Goal: Check status: Check status

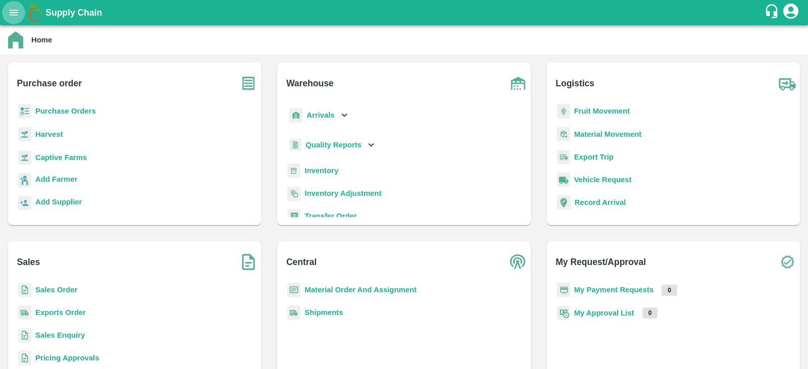
click at [12, 11] on icon "open drawer" at bounding box center [13, 12] width 11 height 11
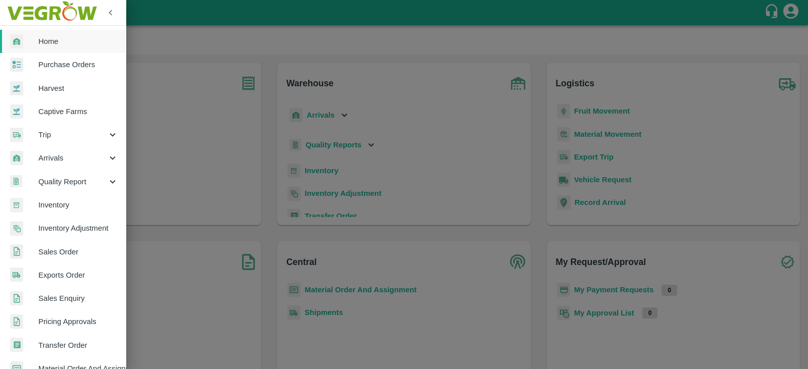
click at [60, 250] on span "Sales Order" at bounding box center [78, 251] width 80 height 11
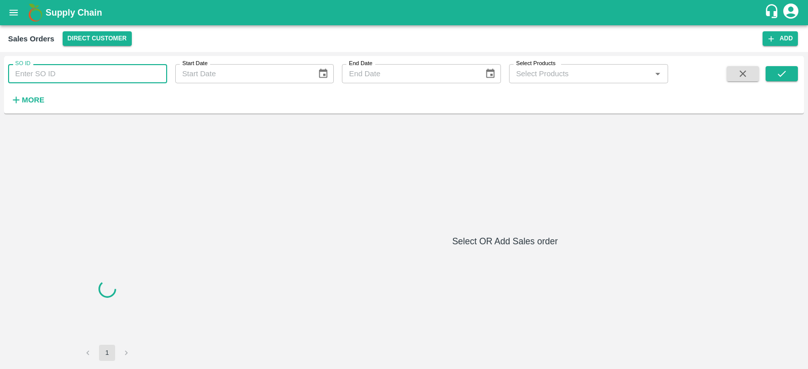
click at [99, 74] on input "SO ID" at bounding box center [87, 73] width 159 height 19
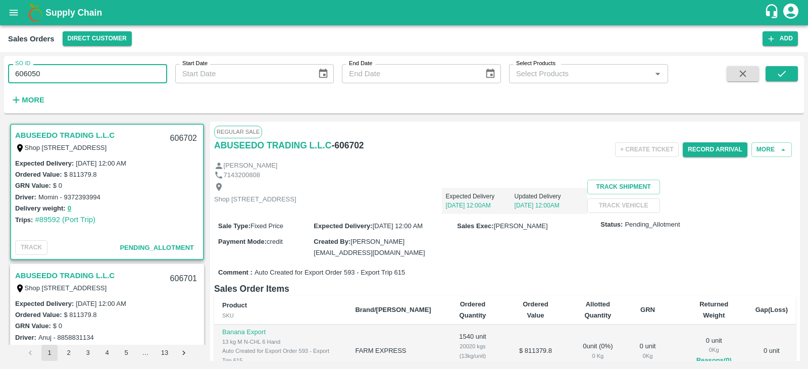
type input "606050"
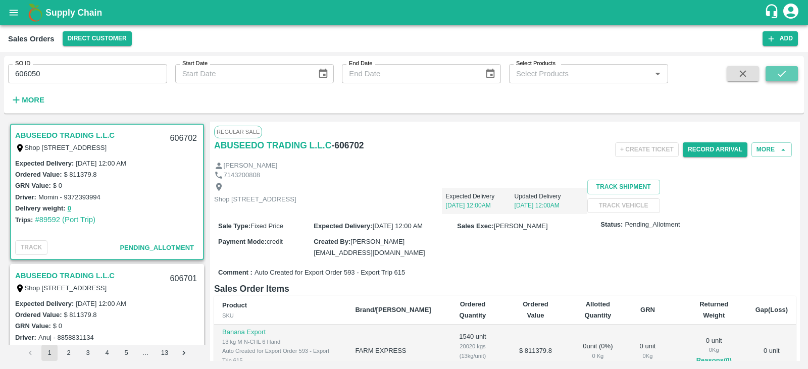
click at [784, 75] on icon "submit" at bounding box center [781, 73] width 11 height 11
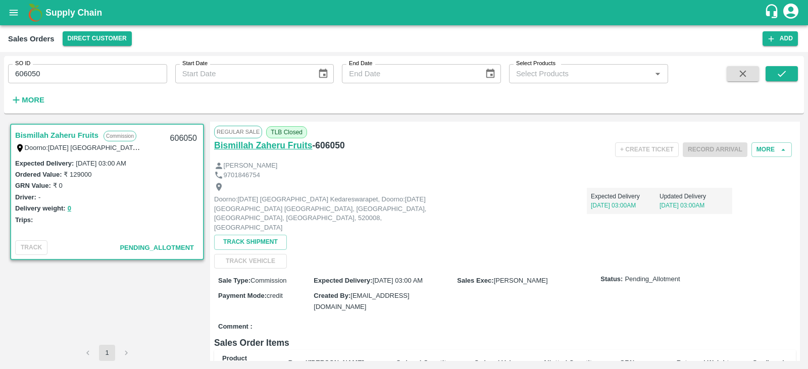
click at [289, 147] on h6 "Bismillah Zaheru Fruits" at bounding box center [263, 145] width 98 height 14
drag, startPoint x: 282, startPoint y: 131, endPoint x: 302, endPoint y: 127, distance: 20.7
click at [305, 134] on span "TLB Closed" at bounding box center [286, 132] width 41 height 12
click at [520, 214] on div "Expected Delivery [DATE] 03:00AM Updated Delivery [DATE] 03:00AM" at bounding box center [586, 197] width 291 height 34
click at [789, 12] on icon "account of current user" at bounding box center [790, 11] width 15 height 15
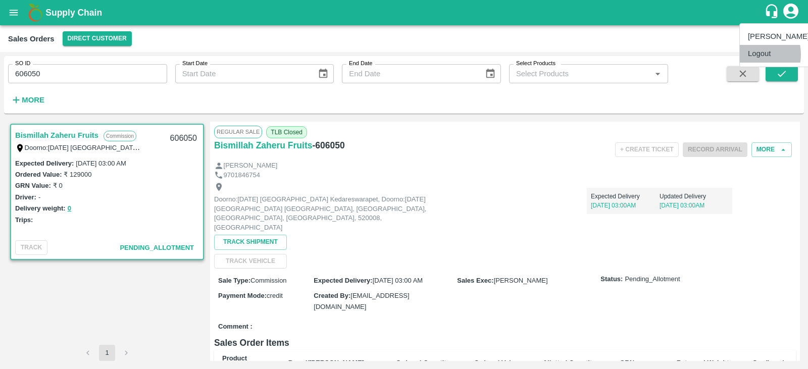
click at [748, 55] on li "Logout" at bounding box center [779, 53] width 78 height 17
